Goal: Task Accomplishment & Management: Manage account settings

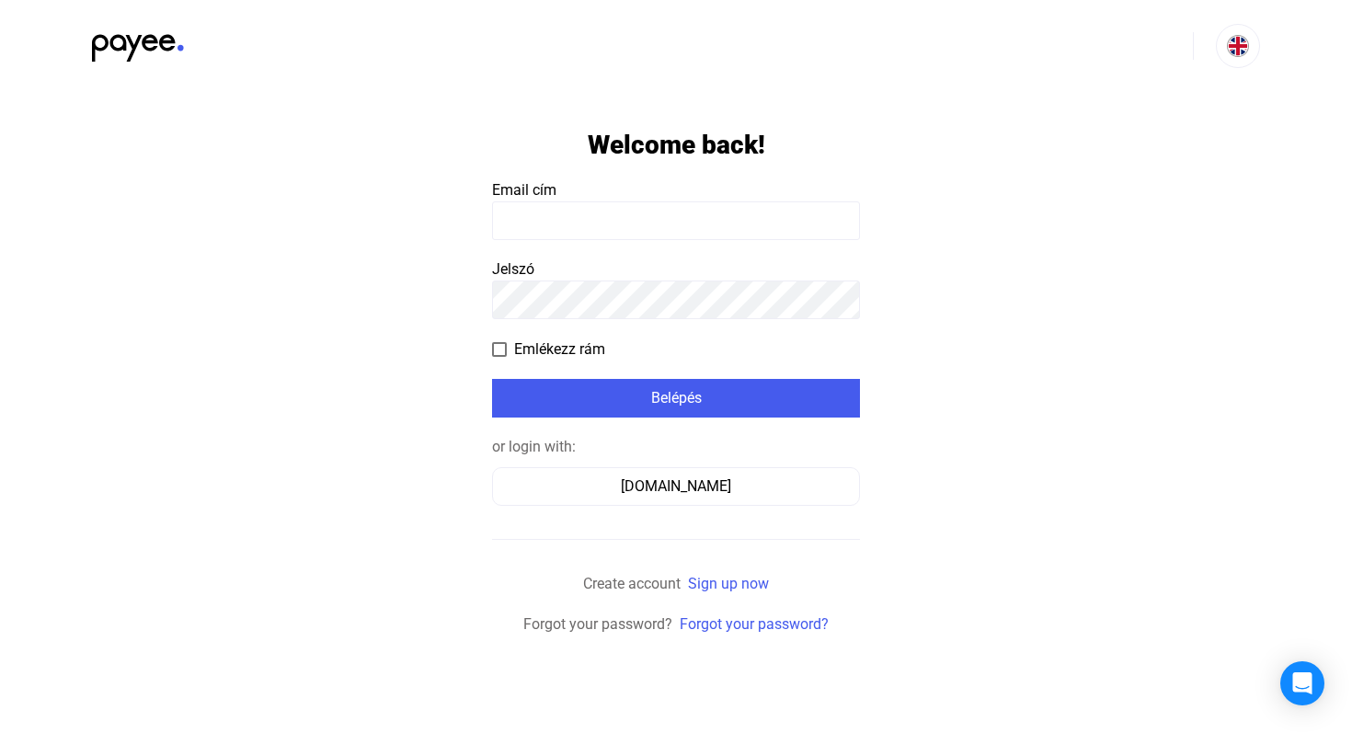
click at [367, 335] on app-form-template "Welcome back! Email cím Jelszó Emlékezz rám Belépés or login with: [DOMAIN_NAME…" at bounding box center [676, 364] width 1352 height 544
click at [610, 209] on input at bounding box center [676, 220] width 368 height 39
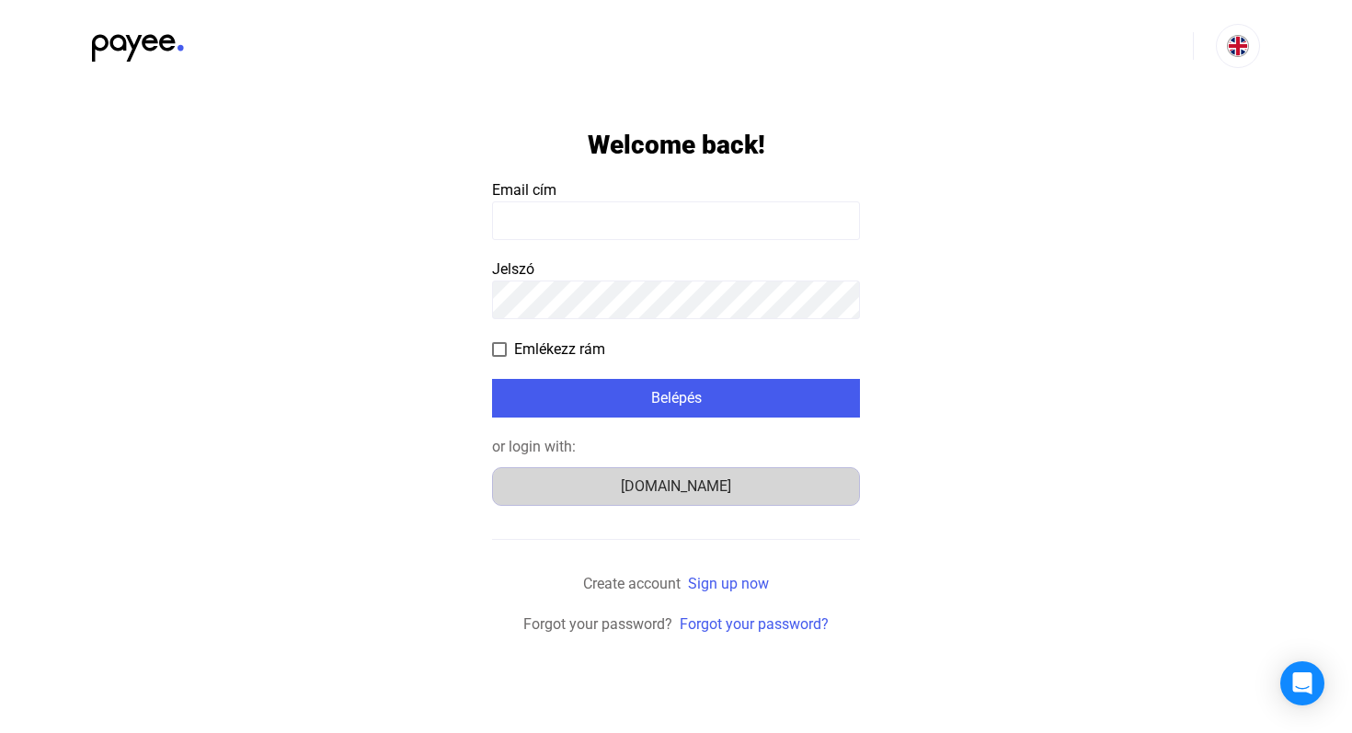
click at [641, 496] on div "[DOMAIN_NAME]" at bounding box center [676, 487] width 355 height 22
